Goal: Information Seeking & Learning: Learn about a topic

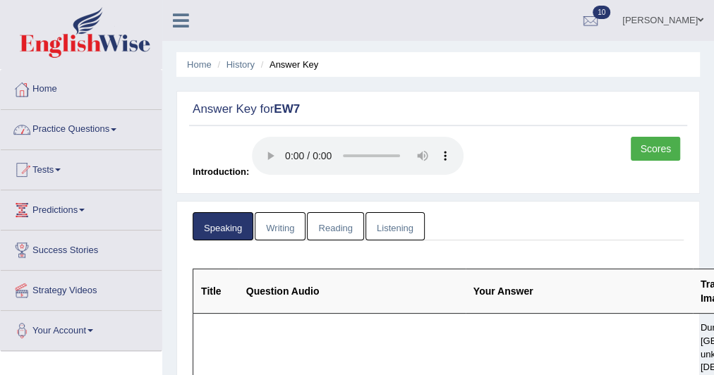
click at [56, 91] on link "Home" at bounding box center [81, 87] width 161 height 35
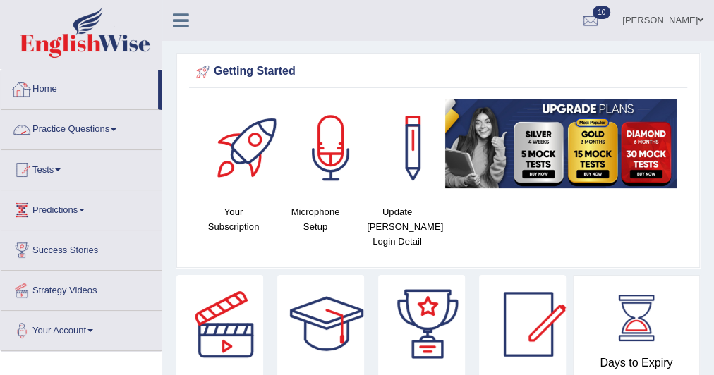
click at [65, 121] on link "Practice Questions" at bounding box center [81, 127] width 161 height 35
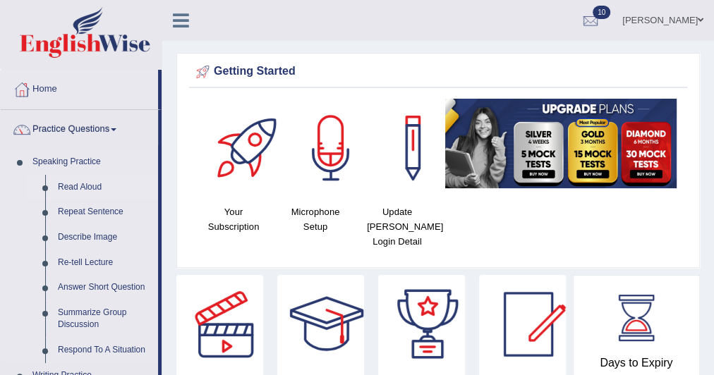
click at [80, 189] on link "Read Aloud" at bounding box center [105, 187] width 107 height 25
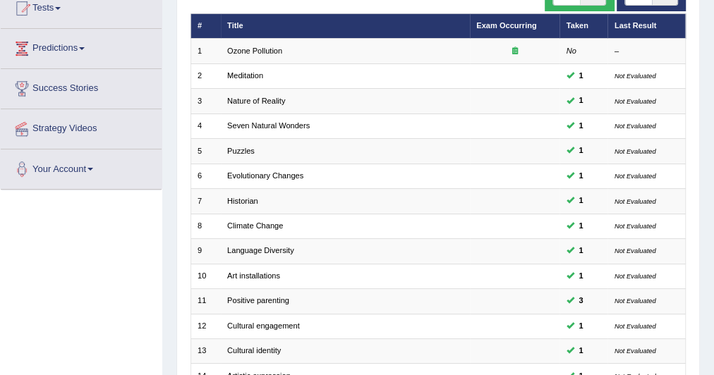
scroll to position [432, 0]
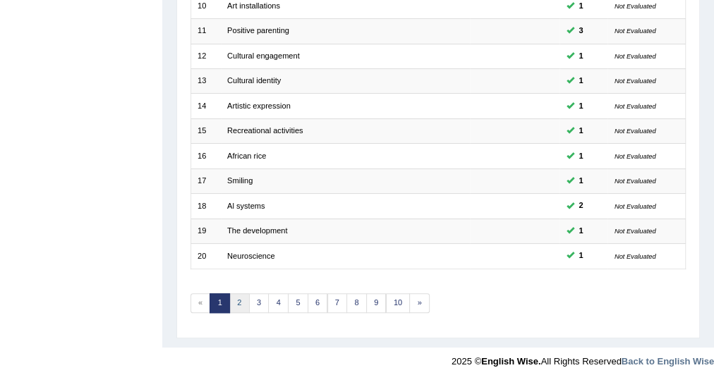
click at [239, 294] on link "2" at bounding box center [239, 304] width 20 height 20
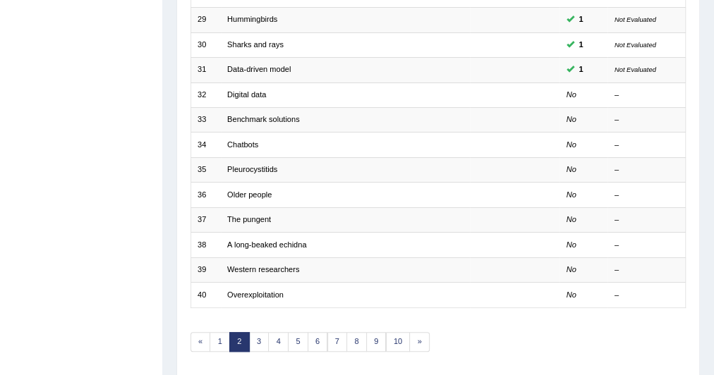
scroll to position [392, 0]
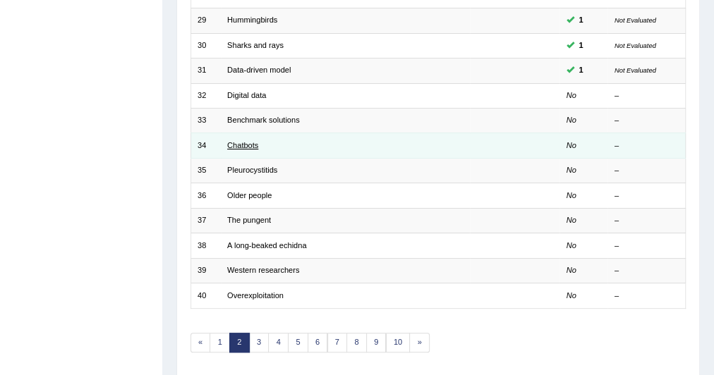
click at [243, 141] on link "Chatbots" at bounding box center [242, 145] width 31 height 8
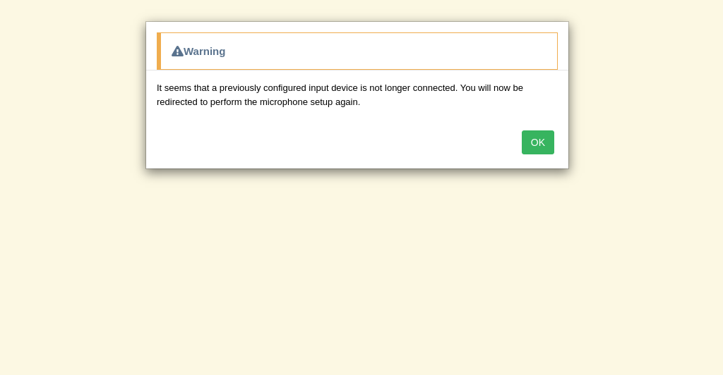
click at [549, 133] on button "OK" at bounding box center [537, 143] width 32 height 24
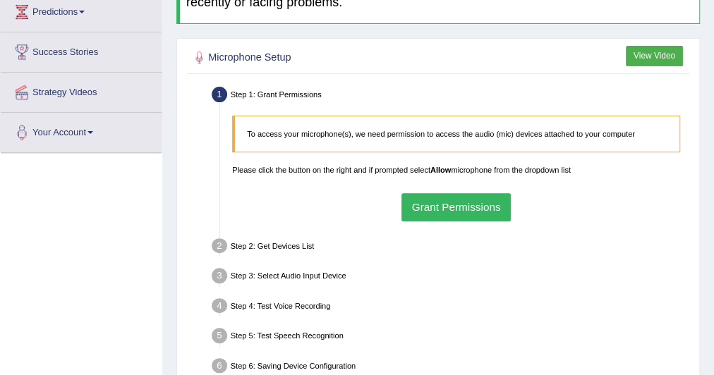
scroll to position [200, 0]
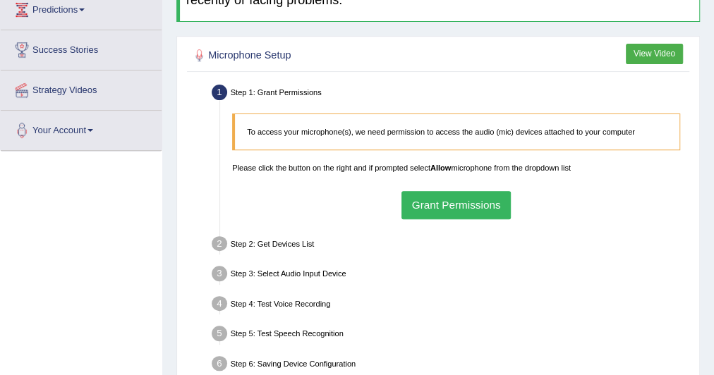
click at [464, 203] on button "Grant Permissions" at bounding box center [456, 205] width 109 height 28
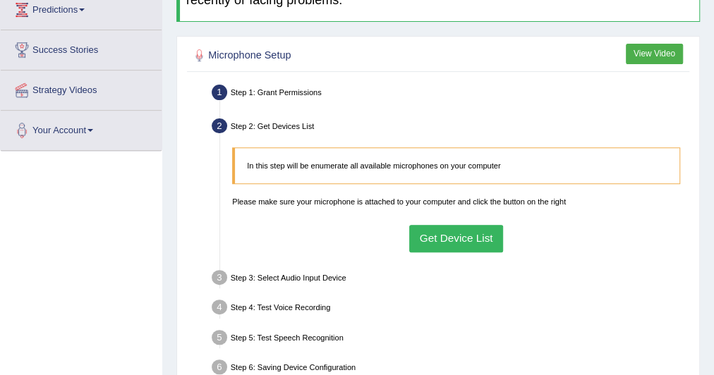
click at [470, 238] on button "Get Device List" at bounding box center [456, 239] width 94 height 28
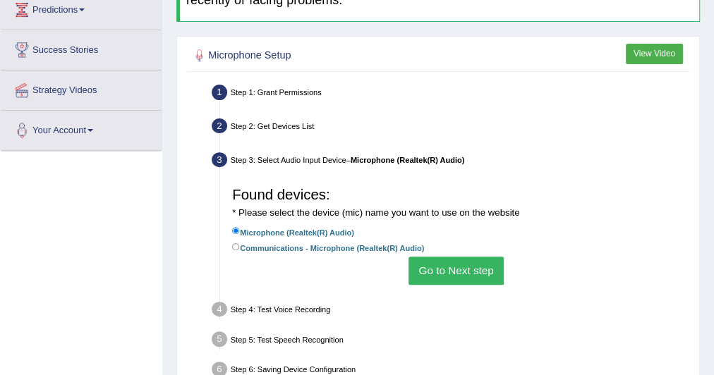
click at [480, 265] on button "Go to Next step" at bounding box center [456, 271] width 95 height 28
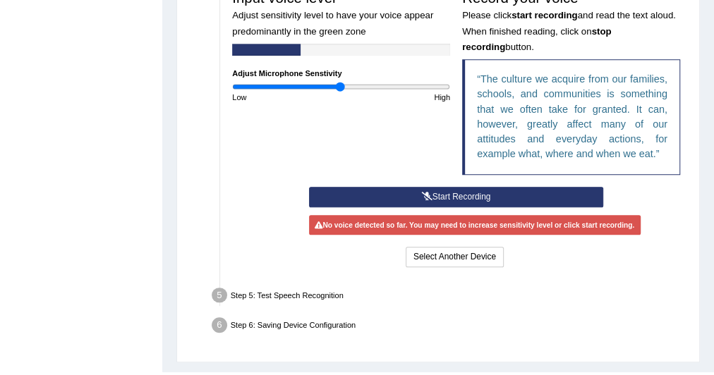
scroll to position [430, 0]
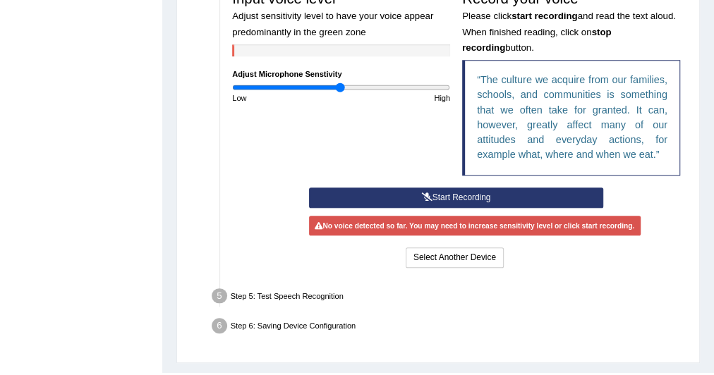
click at [430, 192] on button "Start Recording" at bounding box center [456, 198] width 294 height 20
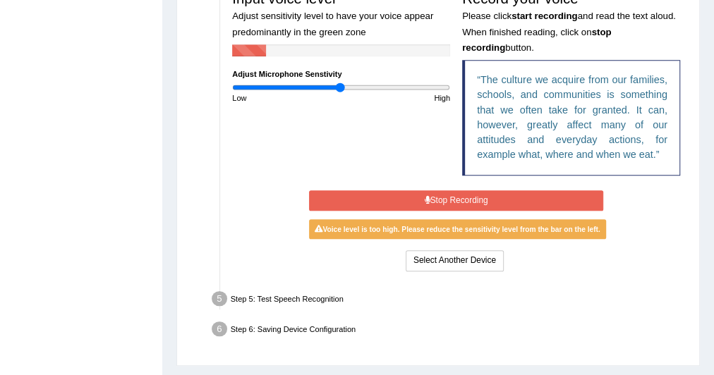
click at [430, 192] on button "Stop Recording" at bounding box center [456, 201] width 294 height 20
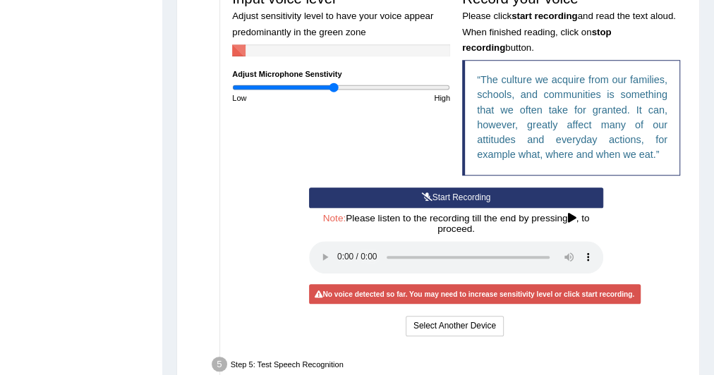
click at [334, 85] on input "range" at bounding box center [341, 88] width 218 height 10
click at [420, 190] on button "Start Recording" at bounding box center [456, 198] width 294 height 20
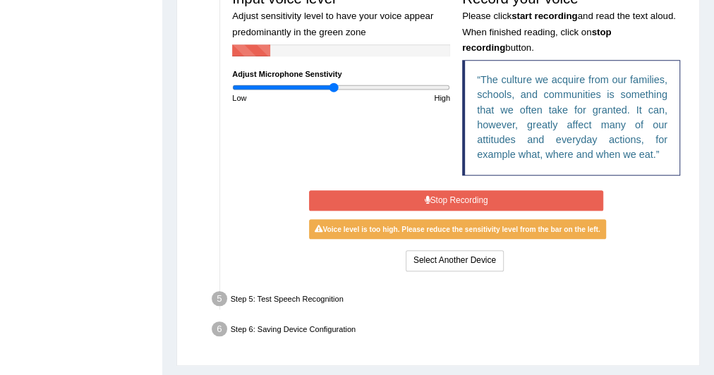
click at [420, 191] on button "Stop Recording" at bounding box center [456, 201] width 294 height 20
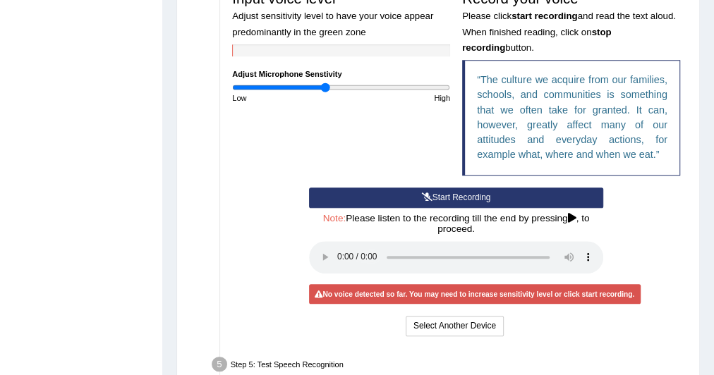
type input "0.86"
click at [326, 86] on input "range" at bounding box center [341, 88] width 218 height 10
click at [422, 193] on icon at bounding box center [427, 197] width 11 height 8
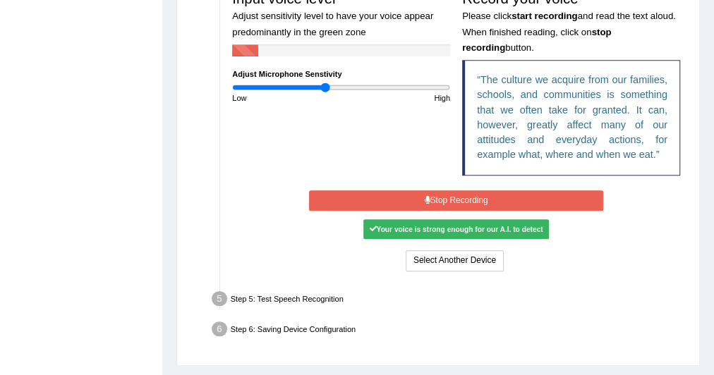
click at [421, 192] on button "Stop Recording" at bounding box center [456, 201] width 294 height 20
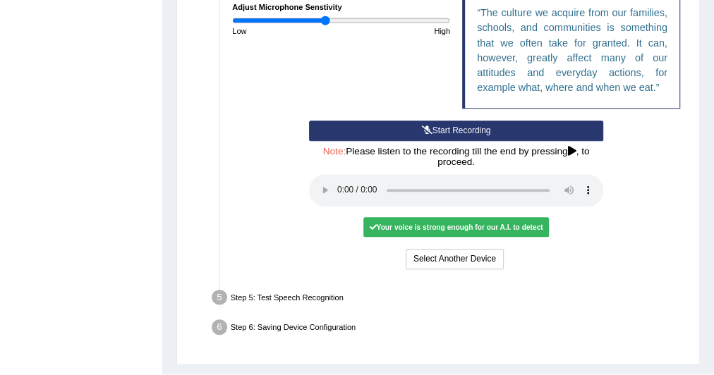
scroll to position [498, 0]
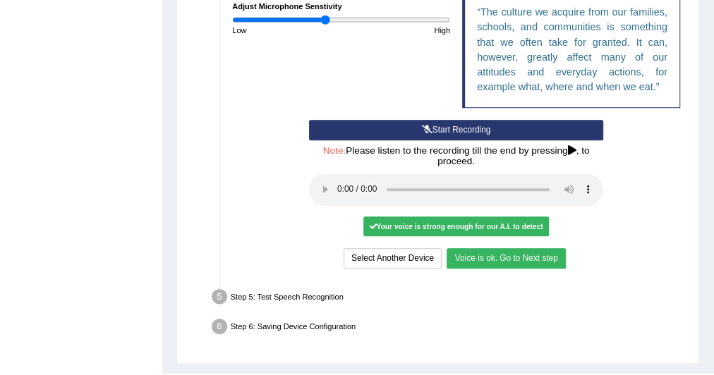
click at [460, 253] on button "Voice is ok. Go to Next step" at bounding box center [506, 258] width 119 height 20
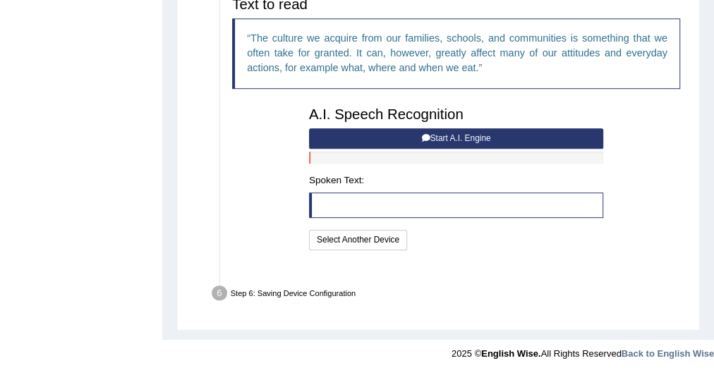
scroll to position [439, 0]
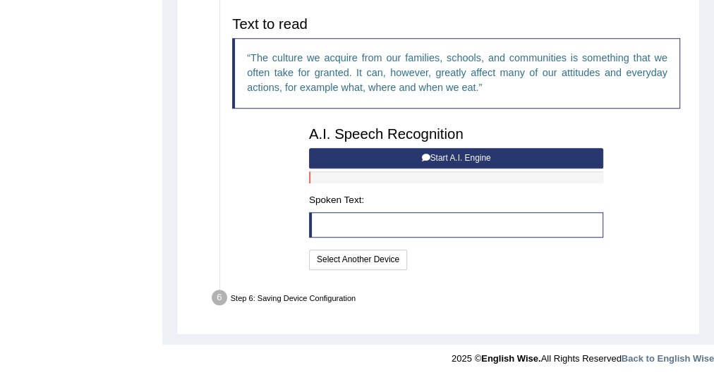
click at [442, 154] on button "Start A.I. Engine" at bounding box center [456, 158] width 294 height 20
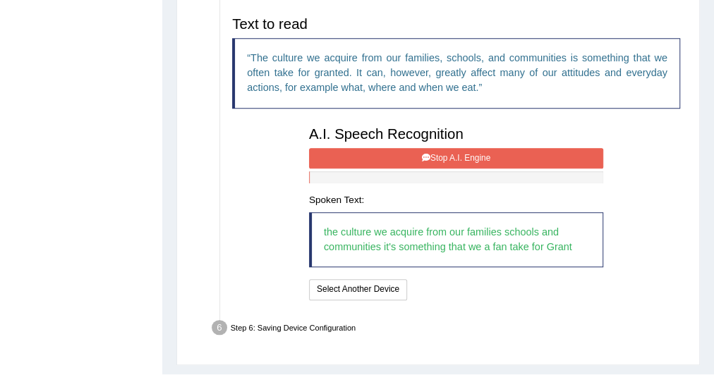
click at [442, 154] on button "Stop A.I. Engine" at bounding box center [456, 158] width 294 height 20
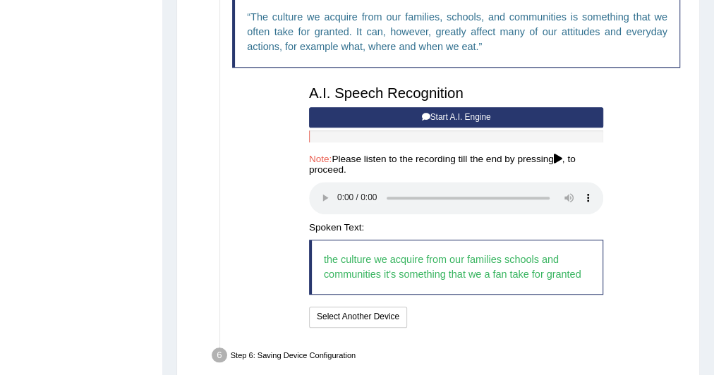
scroll to position [480, 0]
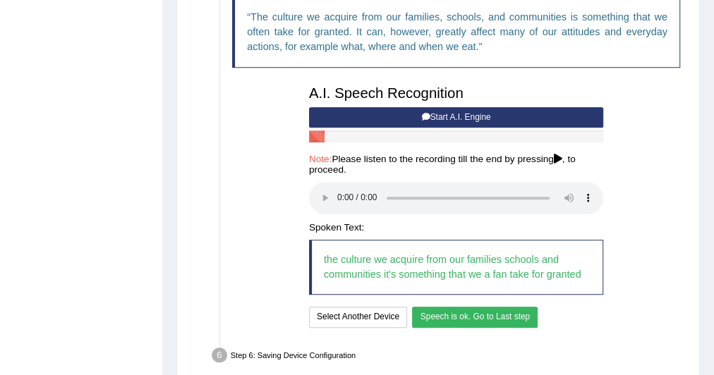
click at [465, 315] on button "Speech is ok. Go to Last step" at bounding box center [475, 317] width 126 height 20
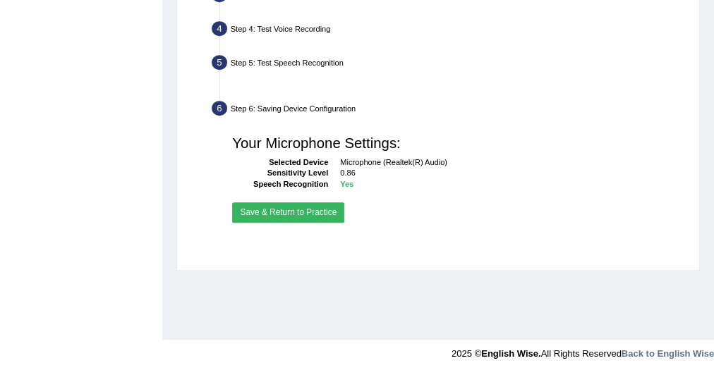
scroll to position [365, 0]
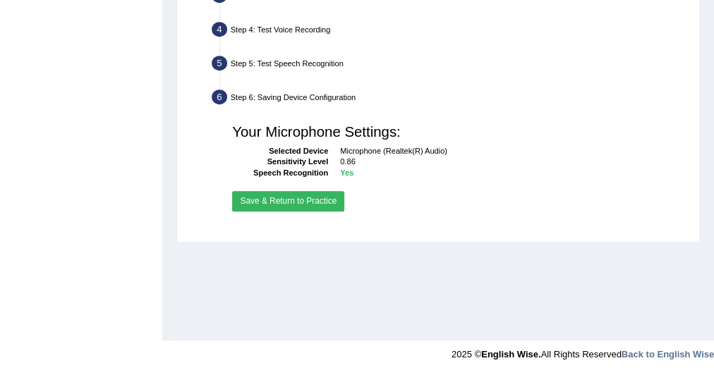
click at [329, 203] on button "Save & Return to Practice" at bounding box center [288, 201] width 112 height 20
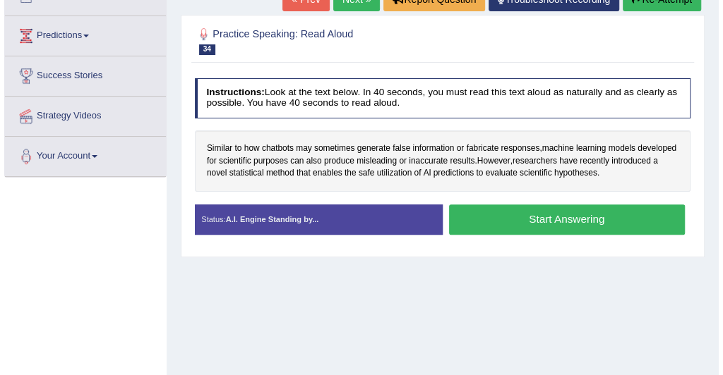
scroll to position [138, 0]
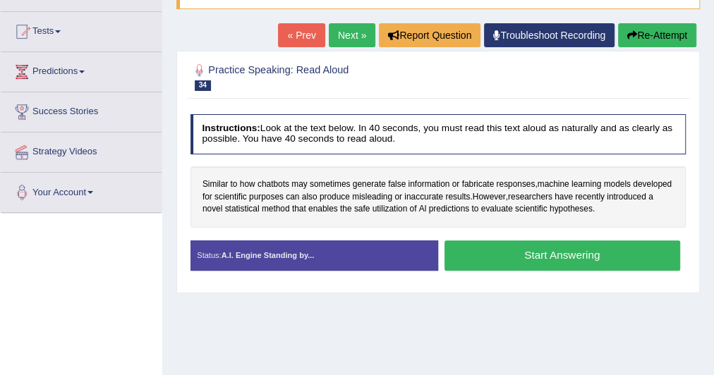
click at [493, 251] on button "Start Answering" at bounding box center [563, 256] width 236 height 30
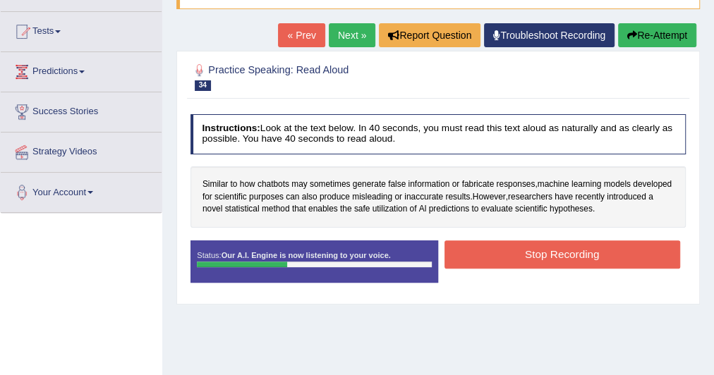
click at [493, 251] on button "Stop Recording" at bounding box center [563, 255] width 236 height 28
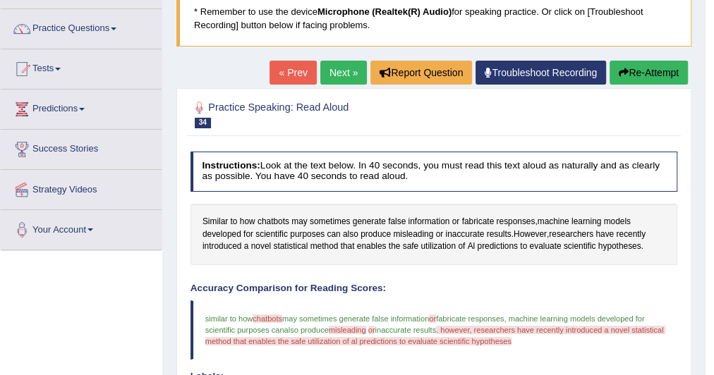
scroll to position [102, 0]
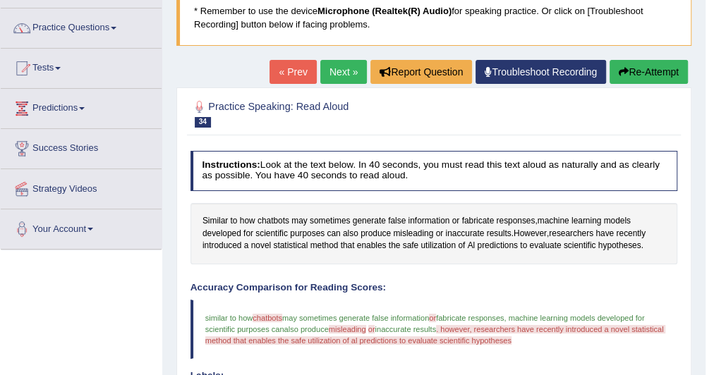
click at [624, 73] on icon "button" at bounding box center [624, 72] width 10 height 10
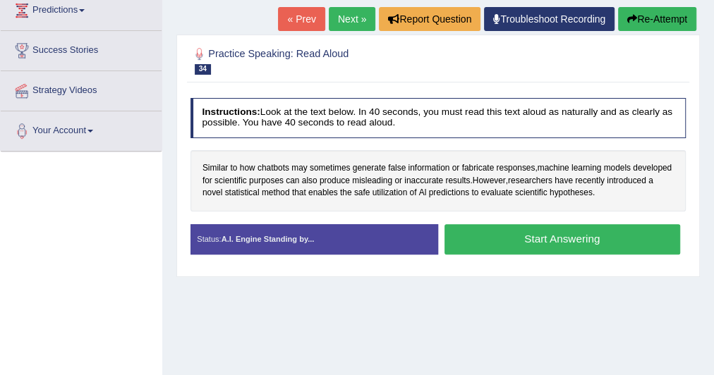
scroll to position [200, 0]
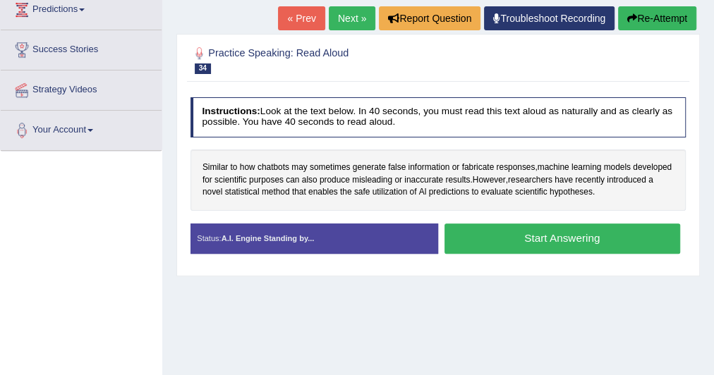
click at [478, 238] on button "Start Answering" at bounding box center [563, 239] width 236 height 30
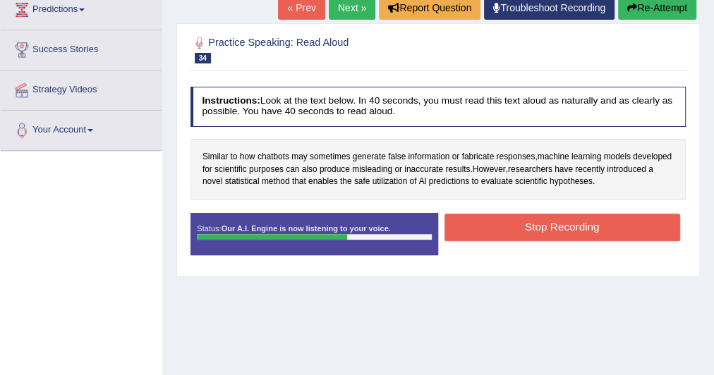
click at [481, 215] on button "Stop Recording" at bounding box center [563, 228] width 236 height 28
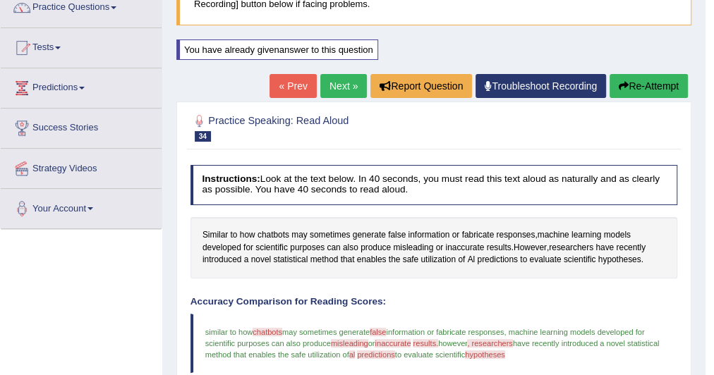
scroll to position [0, 0]
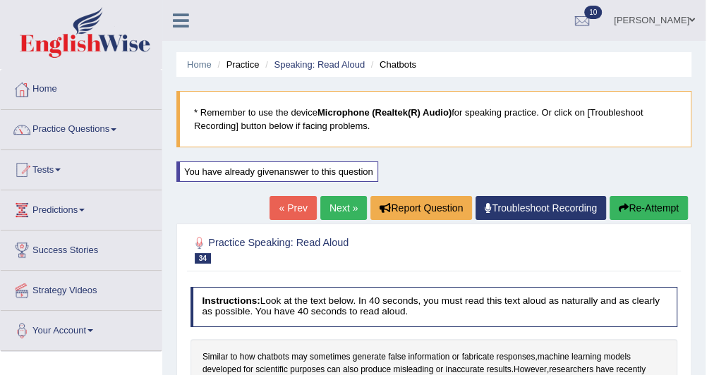
click at [339, 206] on link "Next »" at bounding box center [343, 208] width 47 height 24
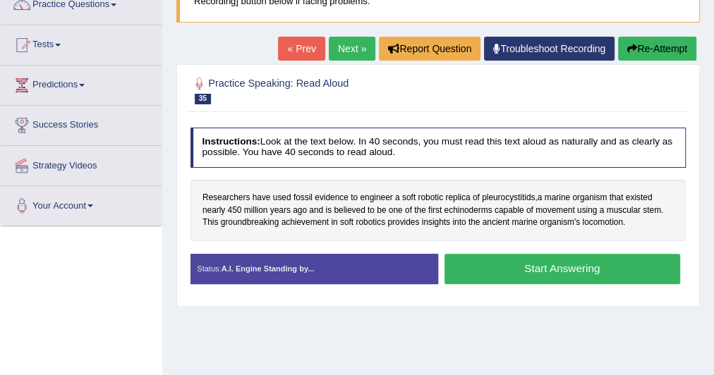
scroll to position [124, 0]
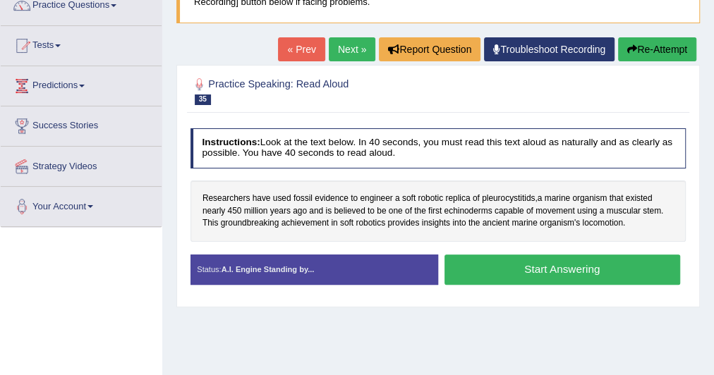
click at [475, 272] on button "Start Answering" at bounding box center [563, 270] width 236 height 30
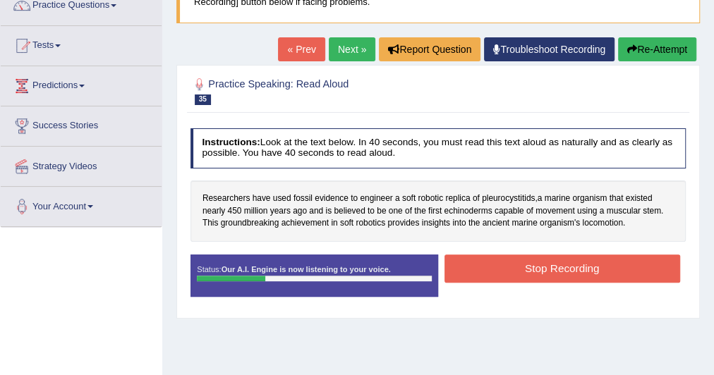
click at [475, 272] on button "Stop Recording" at bounding box center [563, 269] width 236 height 28
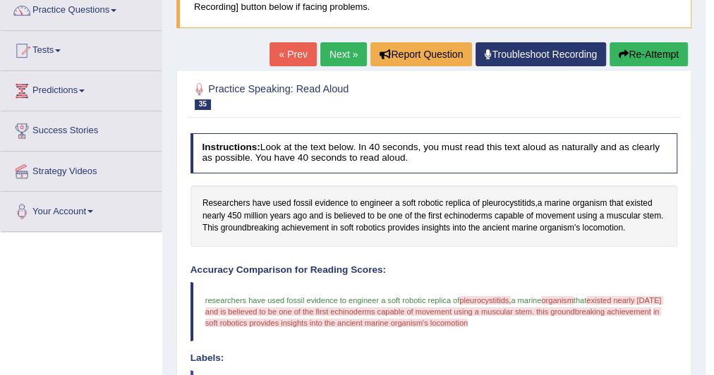
scroll to position [0, 0]
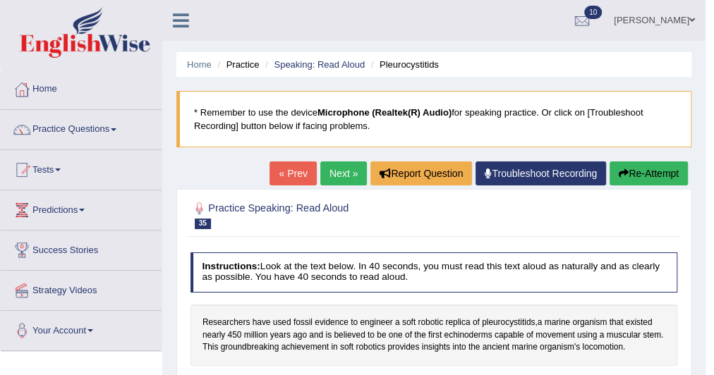
click at [614, 173] on button "Re-Attempt" at bounding box center [649, 174] width 78 height 24
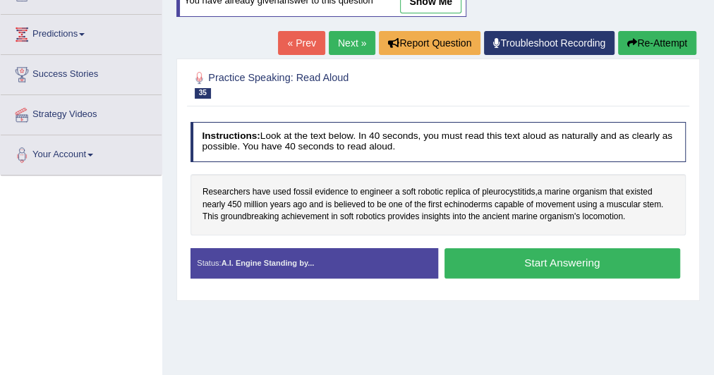
scroll to position [176, 0]
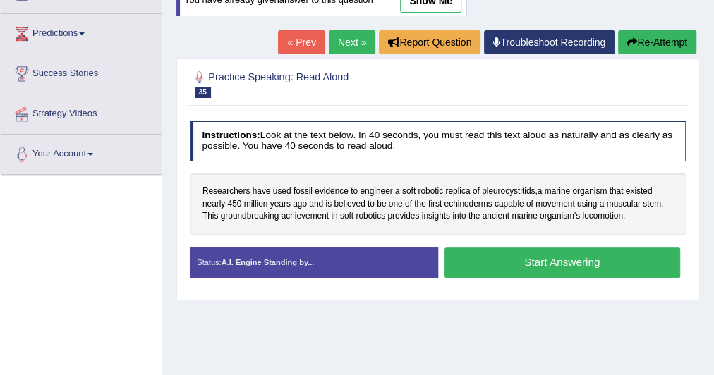
click at [497, 251] on button "Start Answering" at bounding box center [563, 263] width 236 height 30
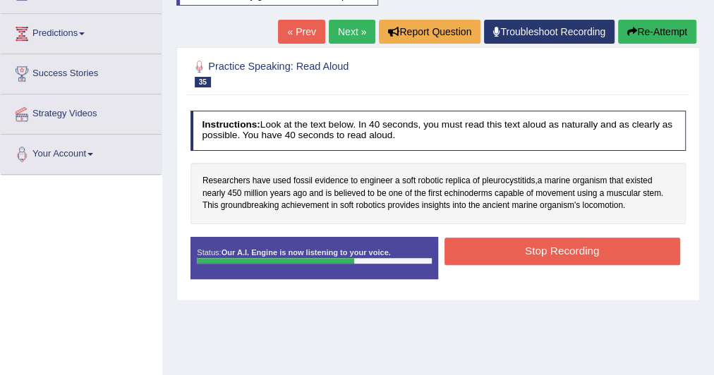
click at [495, 243] on button "Stop Recording" at bounding box center [563, 252] width 236 height 28
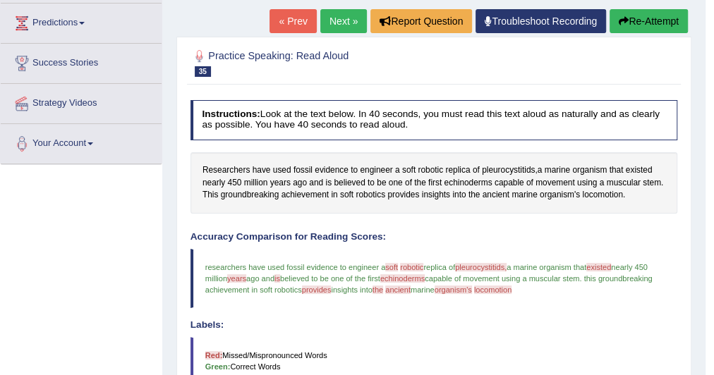
scroll to position [179, 0]
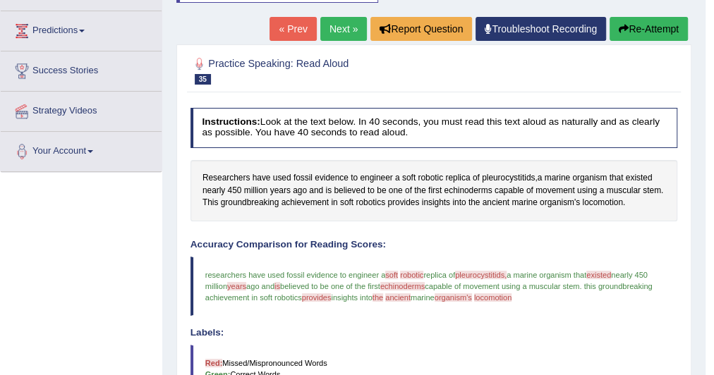
click at [330, 28] on link "Next »" at bounding box center [343, 29] width 47 height 24
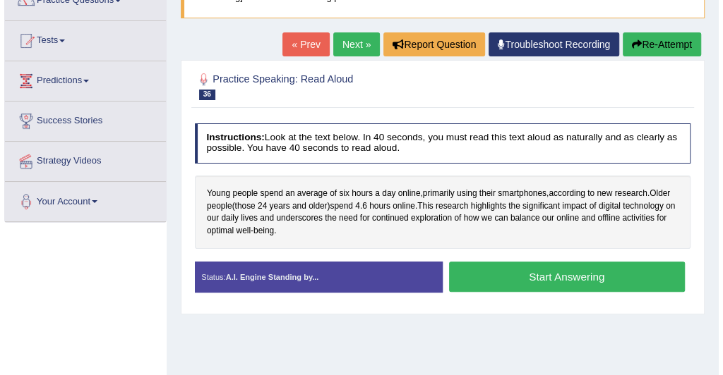
scroll to position [131, 0]
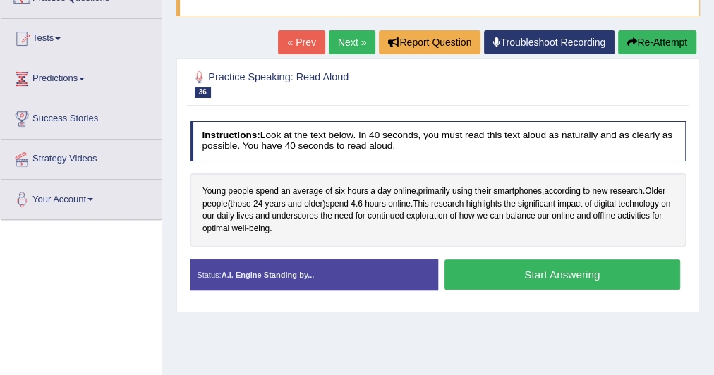
click at [477, 275] on button "Start Answering" at bounding box center [563, 275] width 236 height 30
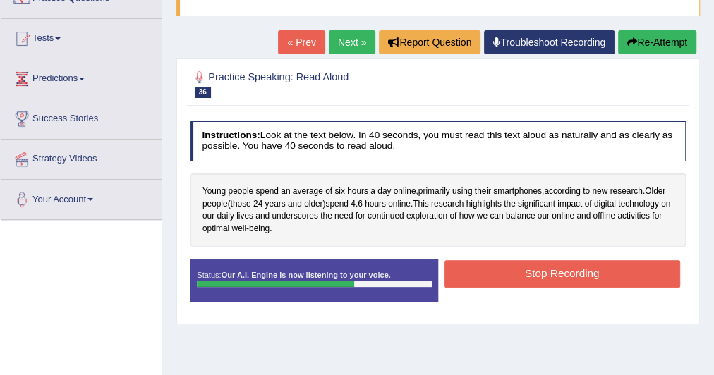
click at [477, 275] on button "Stop Recording" at bounding box center [563, 274] width 236 height 28
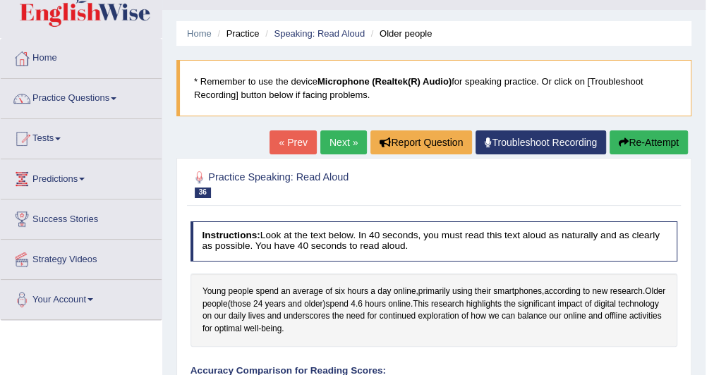
scroll to position [18, 0]
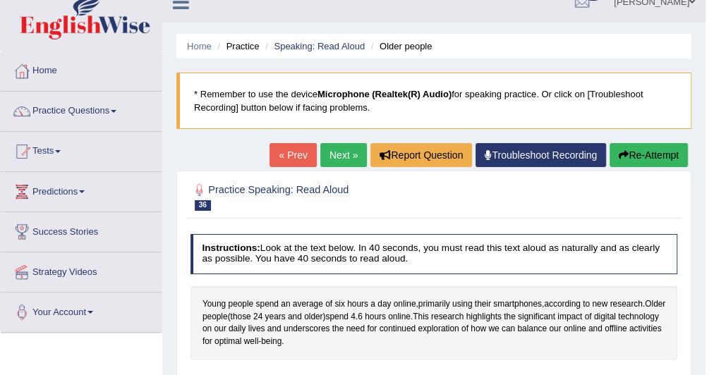
click at [337, 149] on link "Next »" at bounding box center [343, 155] width 47 height 24
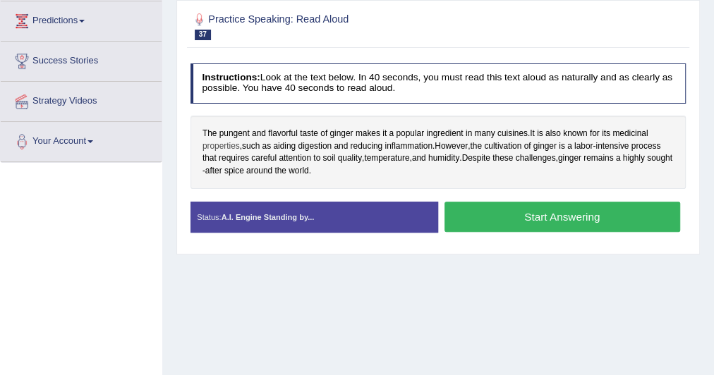
scroll to position [185, 0]
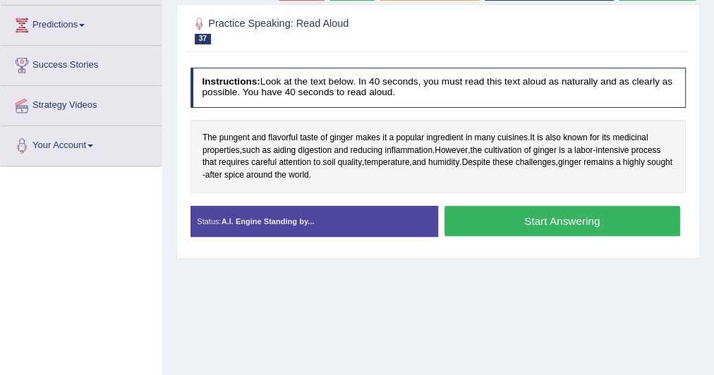
click at [497, 226] on button "Start Answering" at bounding box center [563, 221] width 236 height 30
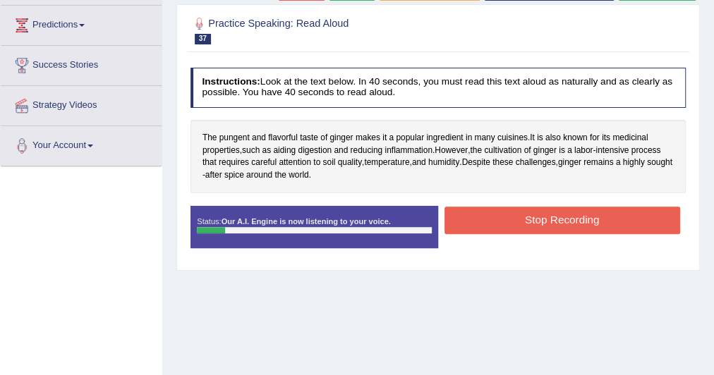
click at [497, 226] on button "Stop Recording" at bounding box center [563, 221] width 236 height 28
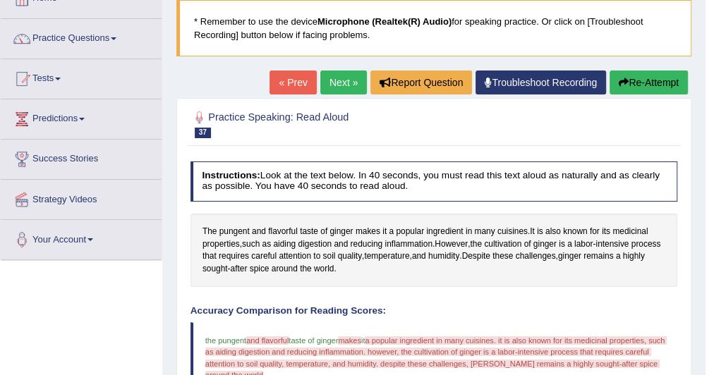
scroll to position [90, 0]
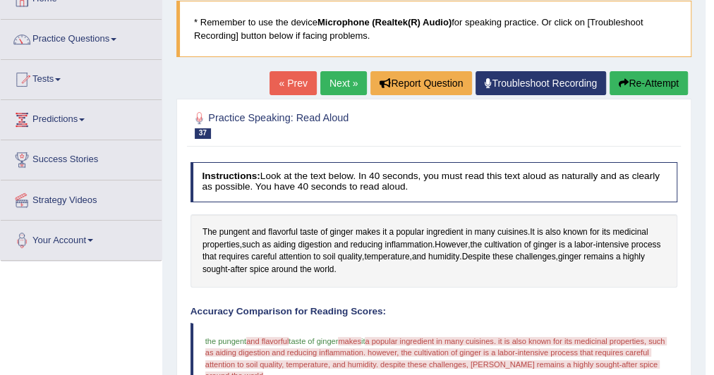
click at [641, 88] on button "Re-Attempt" at bounding box center [649, 83] width 78 height 24
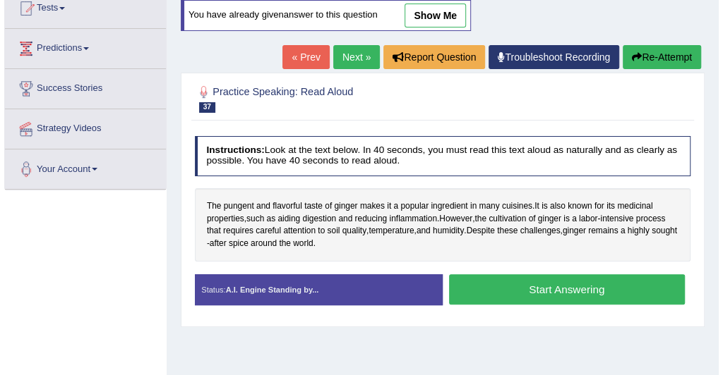
scroll to position [162, 0]
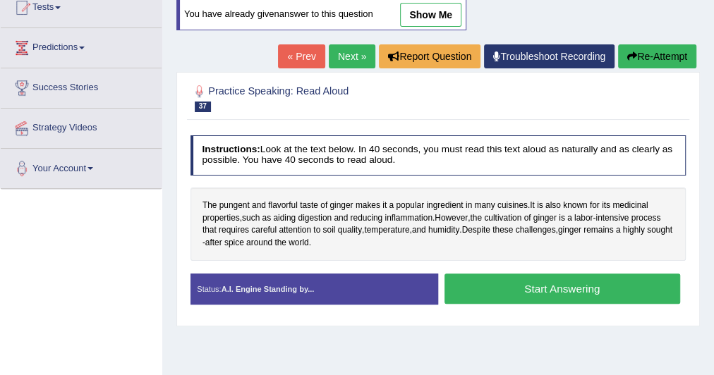
click at [493, 279] on button "Start Answering" at bounding box center [563, 289] width 236 height 30
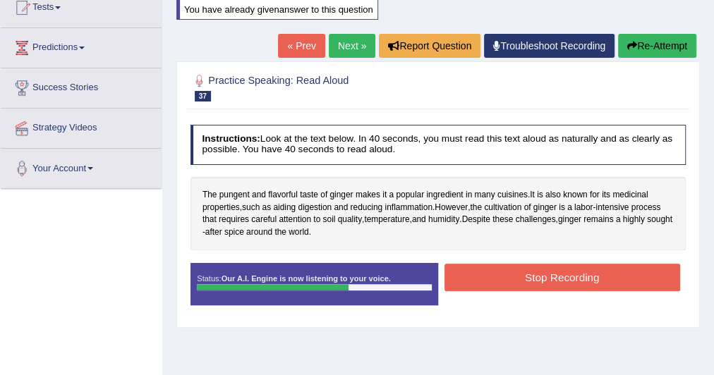
click at [493, 279] on button "Stop Recording" at bounding box center [563, 278] width 236 height 28
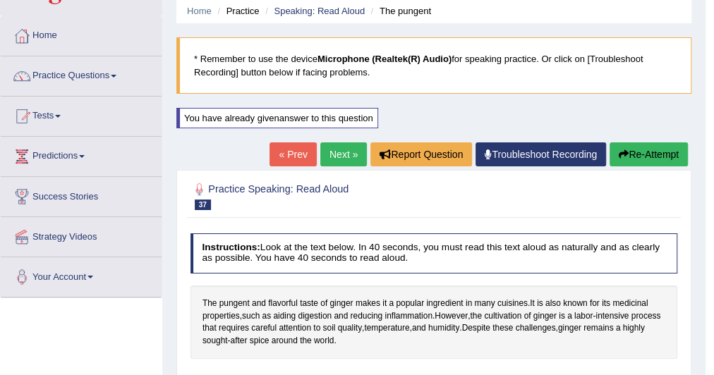
scroll to position [0, 0]
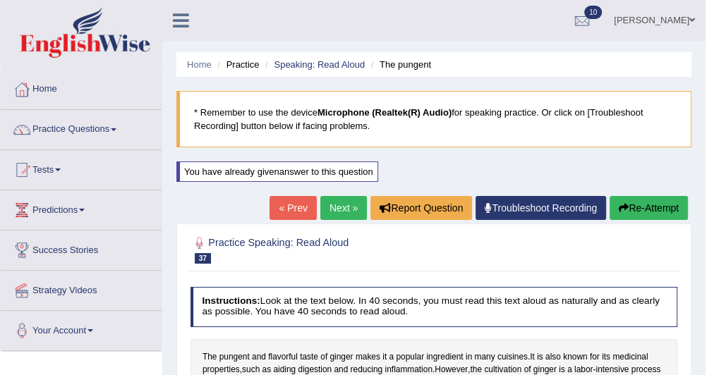
click at [341, 207] on link "Next »" at bounding box center [343, 208] width 47 height 24
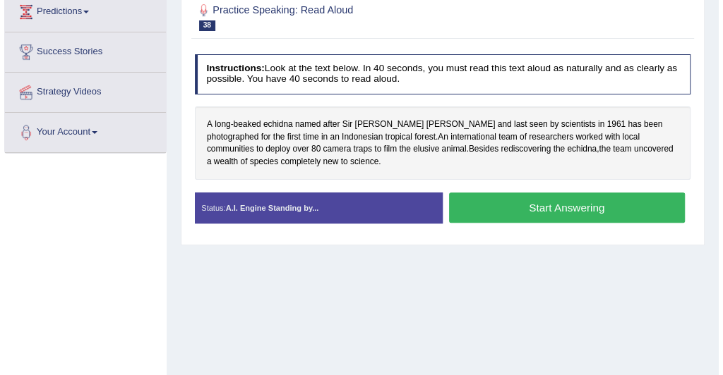
scroll to position [199, 0]
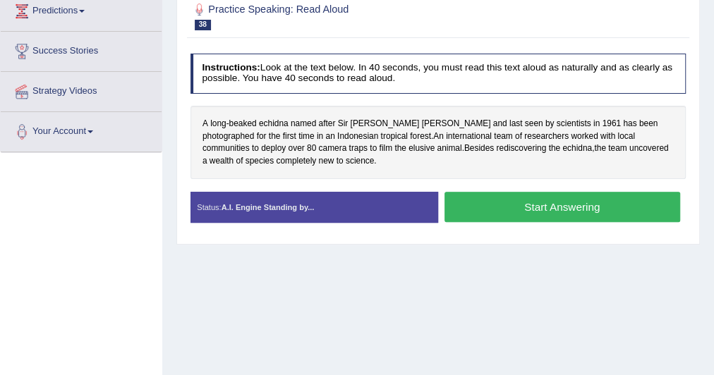
click at [485, 215] on button "Start Answering" at bounding box center [563, 207] width 236 height 30
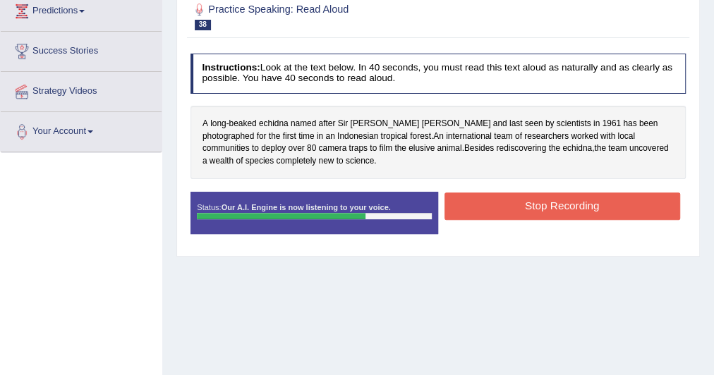
click at [491, 209] on button "Stop Recording" at bounding box center [563, 207] width 236 height 28
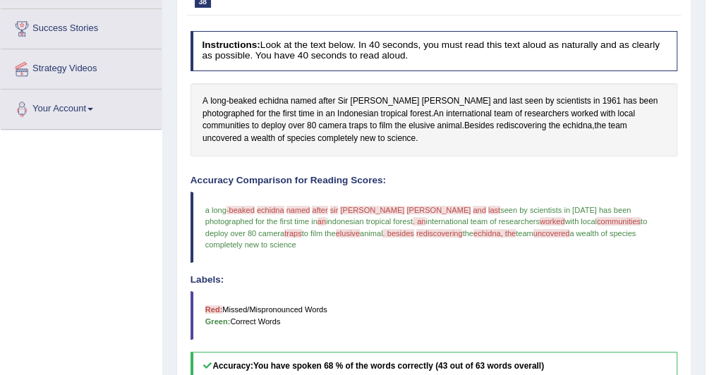
scroll to position [221, 0]
